Goal: Task Accomplishment & Management: Complete application form

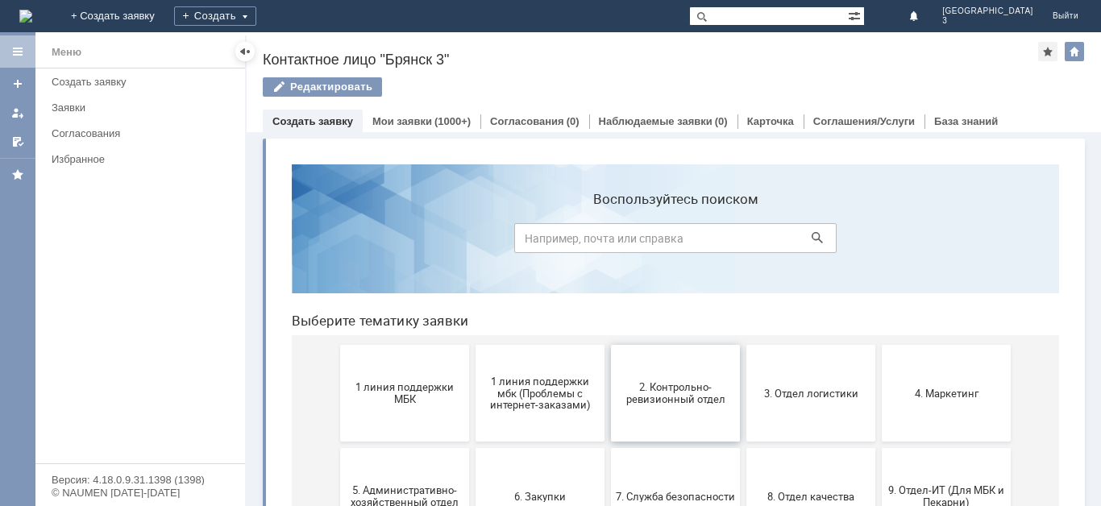
click at [663, 402] on span "2. Контрольно-ревизионный отдел" at bounding box center [675, 393] width 119 height 24
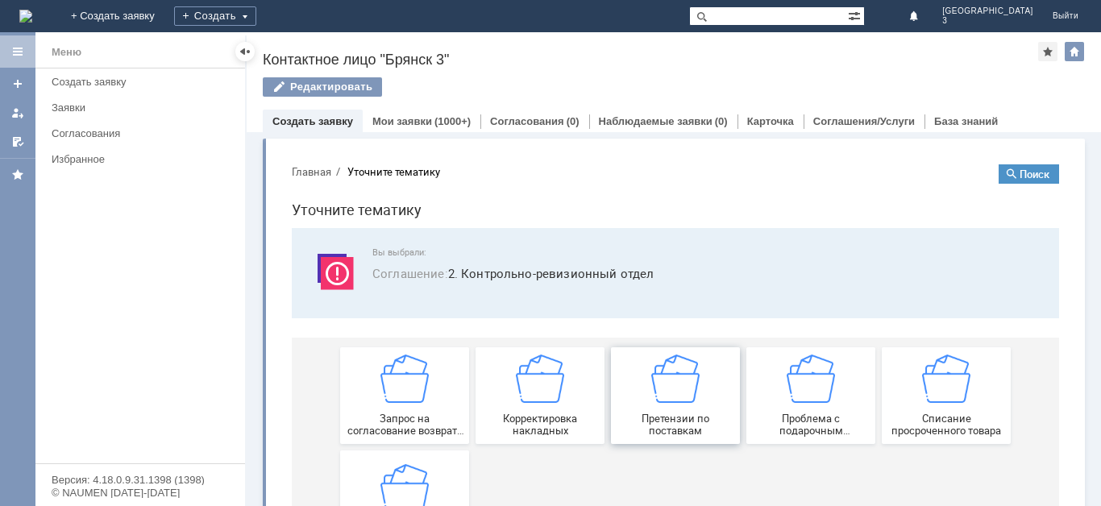
click at [648, 413] on span "Претензии по поставкам" at bounding box center [675, 425] width 119 height 24
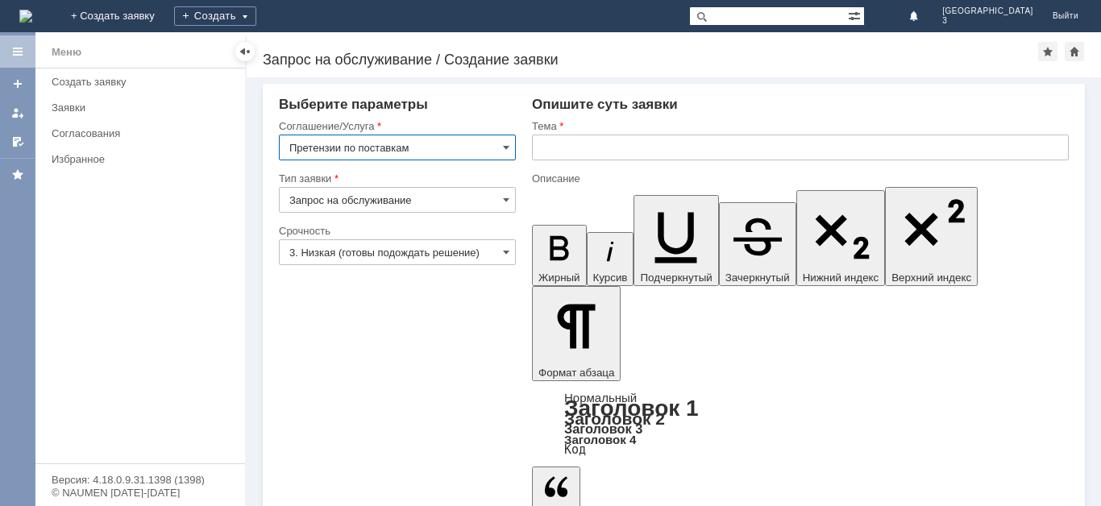
click at [468, 255] on input "3. Низкая (готовы подождать решение)" at bounding box center [397, 252] width 237 height 26
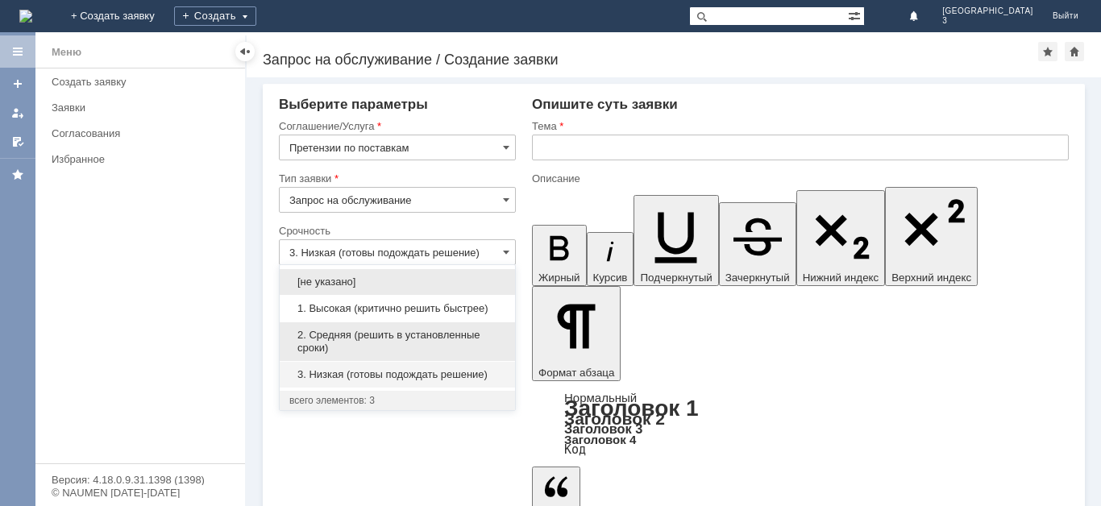
click at [405, 332] on span "2. Средняя (решить в установленные сроки)" at bounding box center [397, 342] width 216 height 26
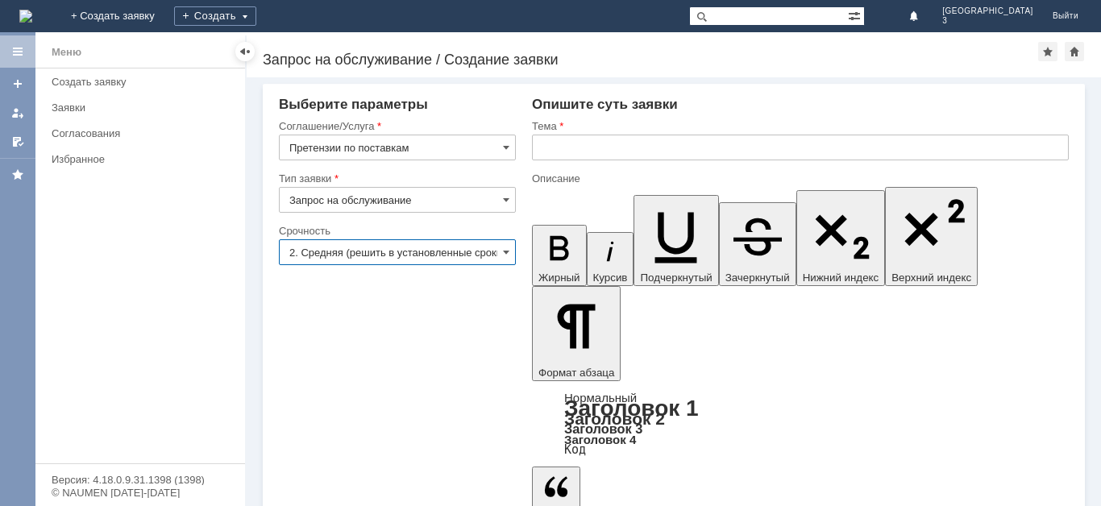
type input "2. Средняя (решить в установленные сроки)"
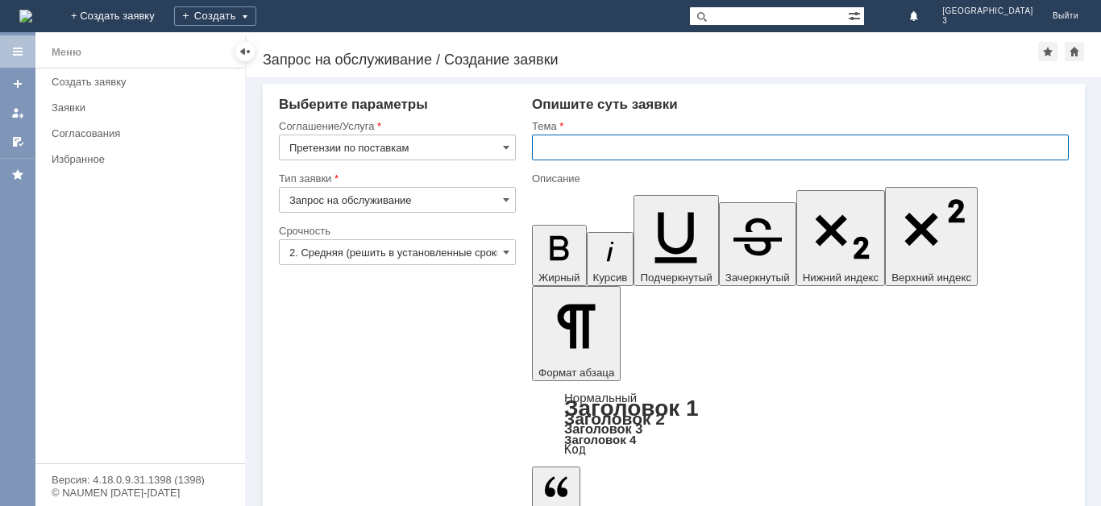
click at [617, 144] on input "text" at bounding box center [800, 148] width 537 height 26
type input "Акт расхождений"
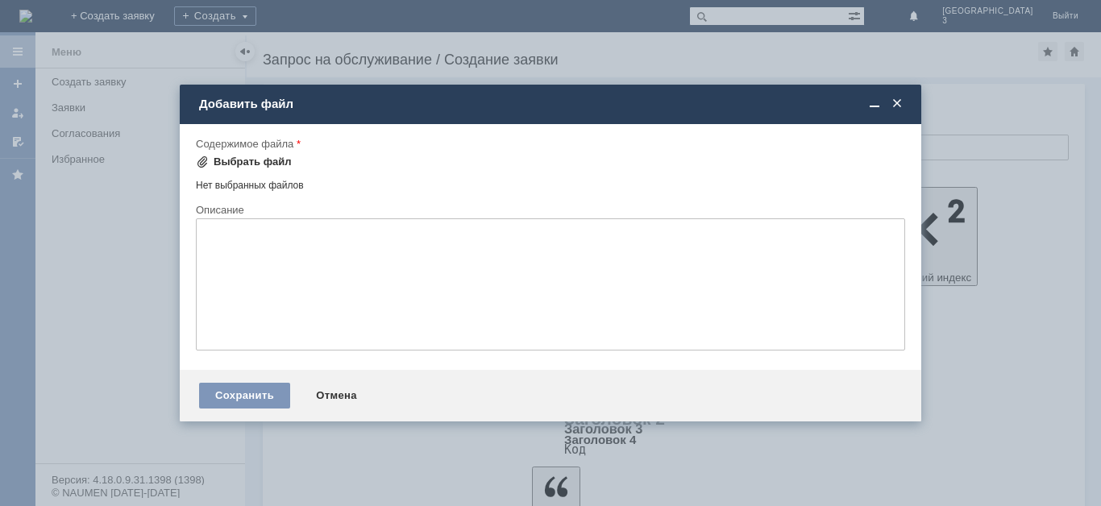
click at [209, 161] on div "Выбрать файл" at bounding box center [244, 162] width 96 height 13
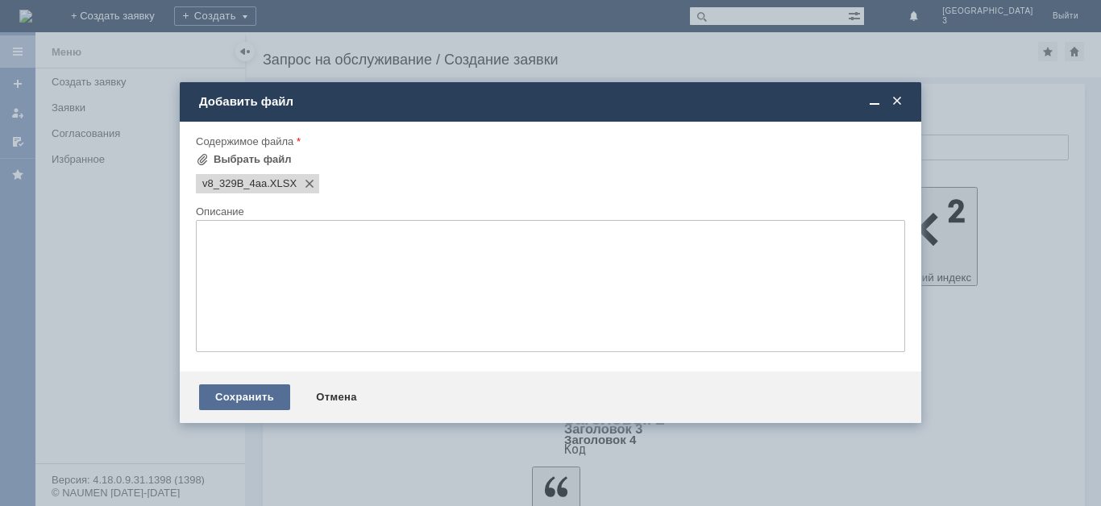
click at [251, 396] on div "Сохранить" at bounding box center [244, 397] width 91 height 26
